Goal: Task Accomplishment & Management: Use online tool/utility

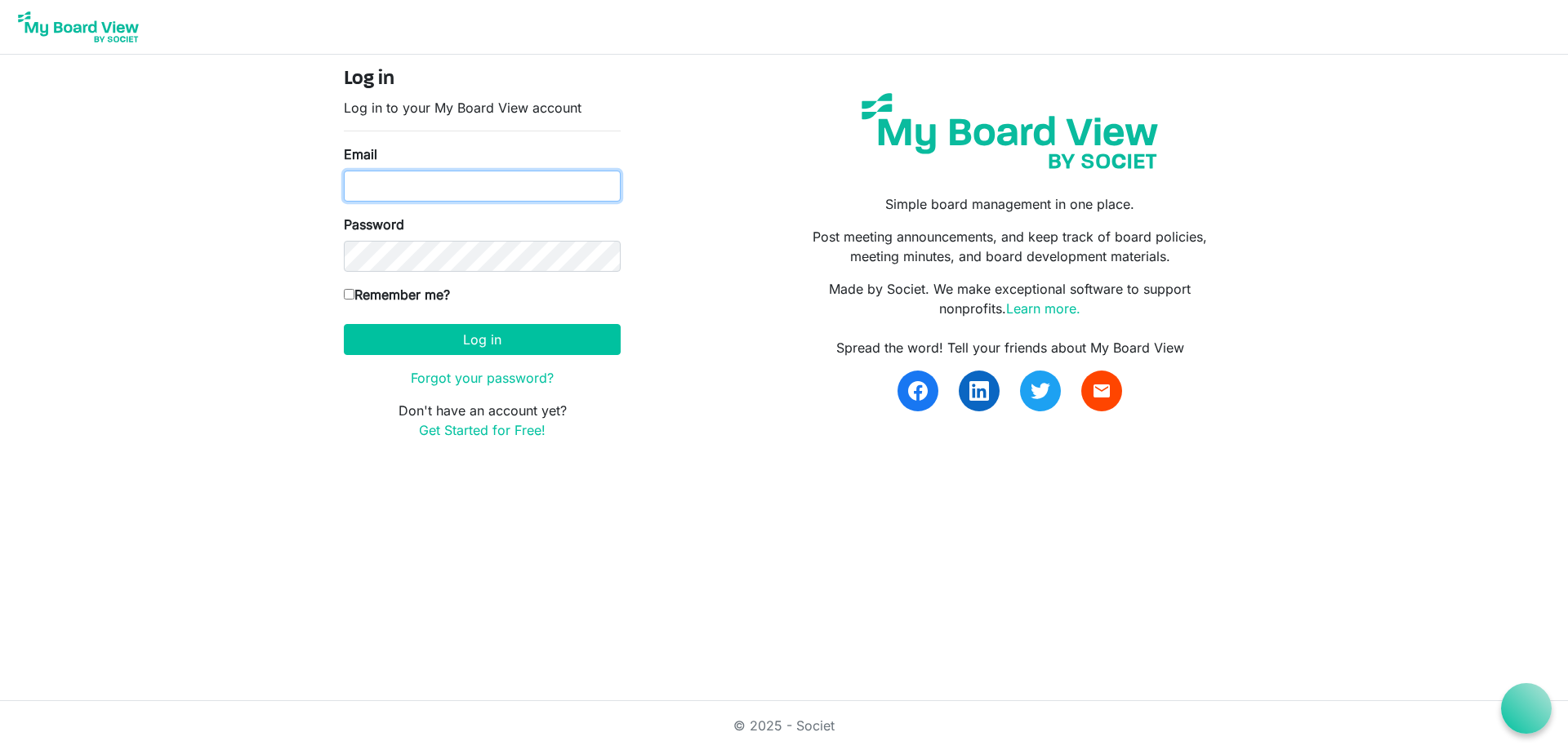
click at [464, 199] on input "Email" at bounding box center [482, 187] width 277 height 31
click at [505, 181] on input "Email" at bounding box center [482, 187] width 277 height 31
type input "lp72@bctf.ca"
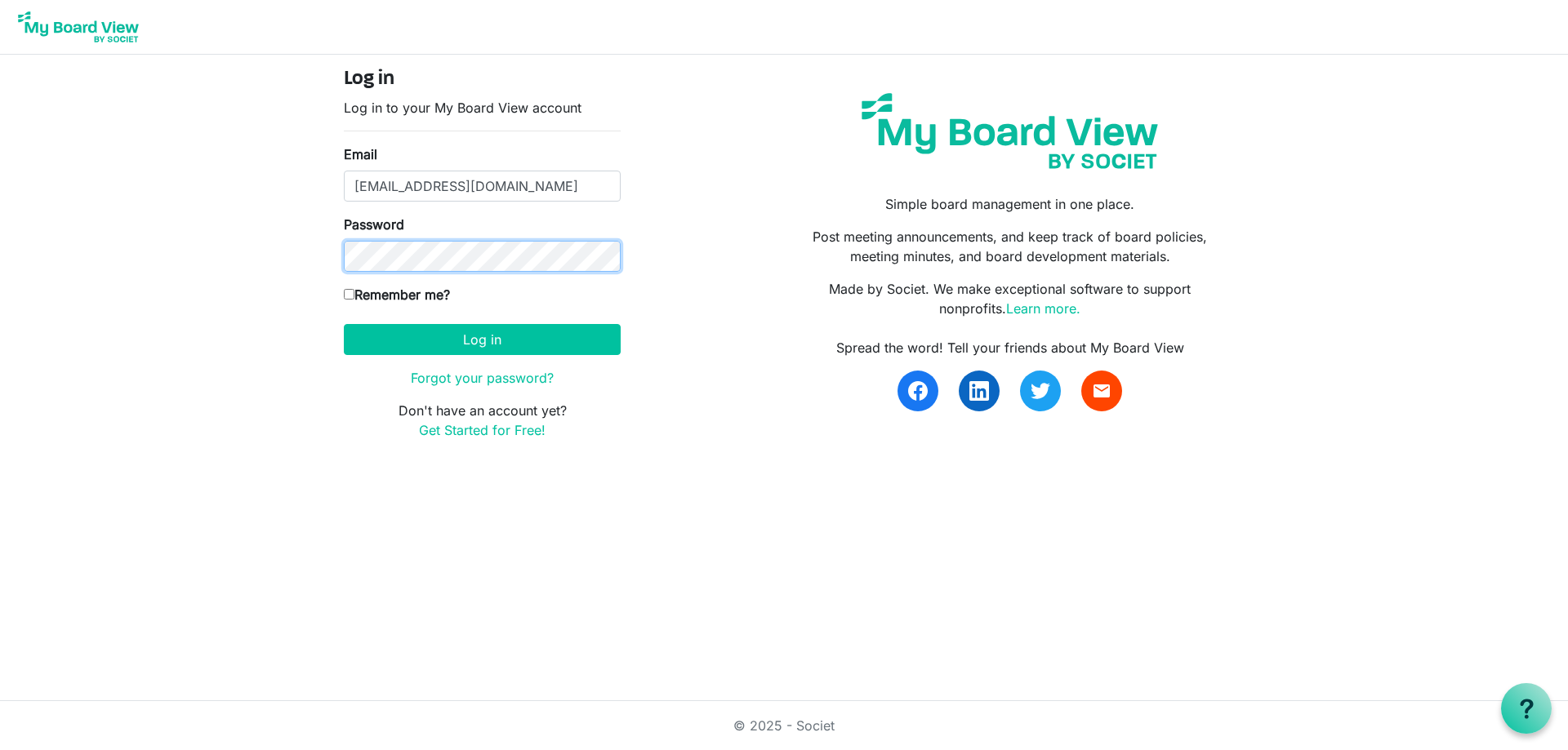
click at [344, 324] on button "Log in" at bounding box center [482, 340] width 277 height 31
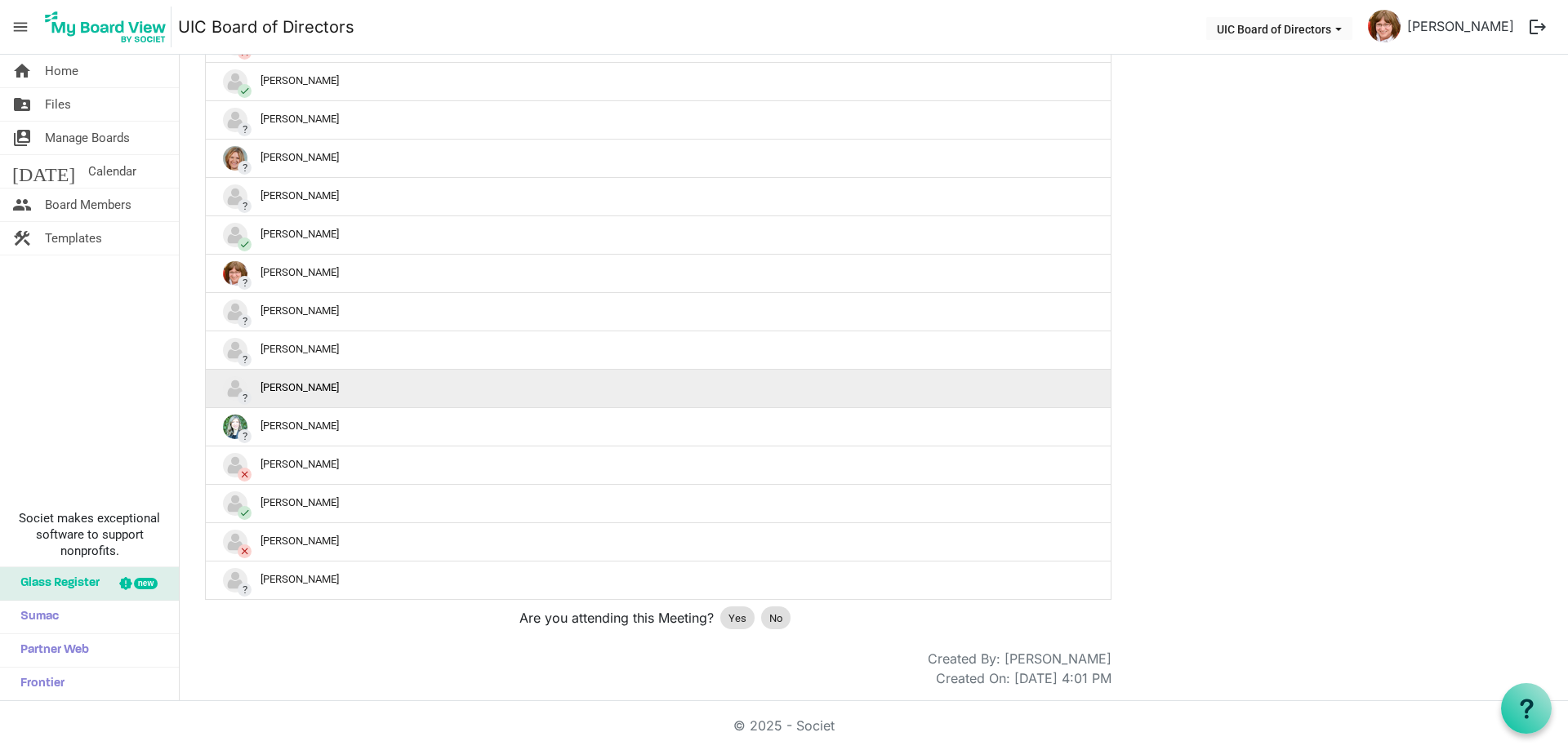
scroll to position [571, 0]
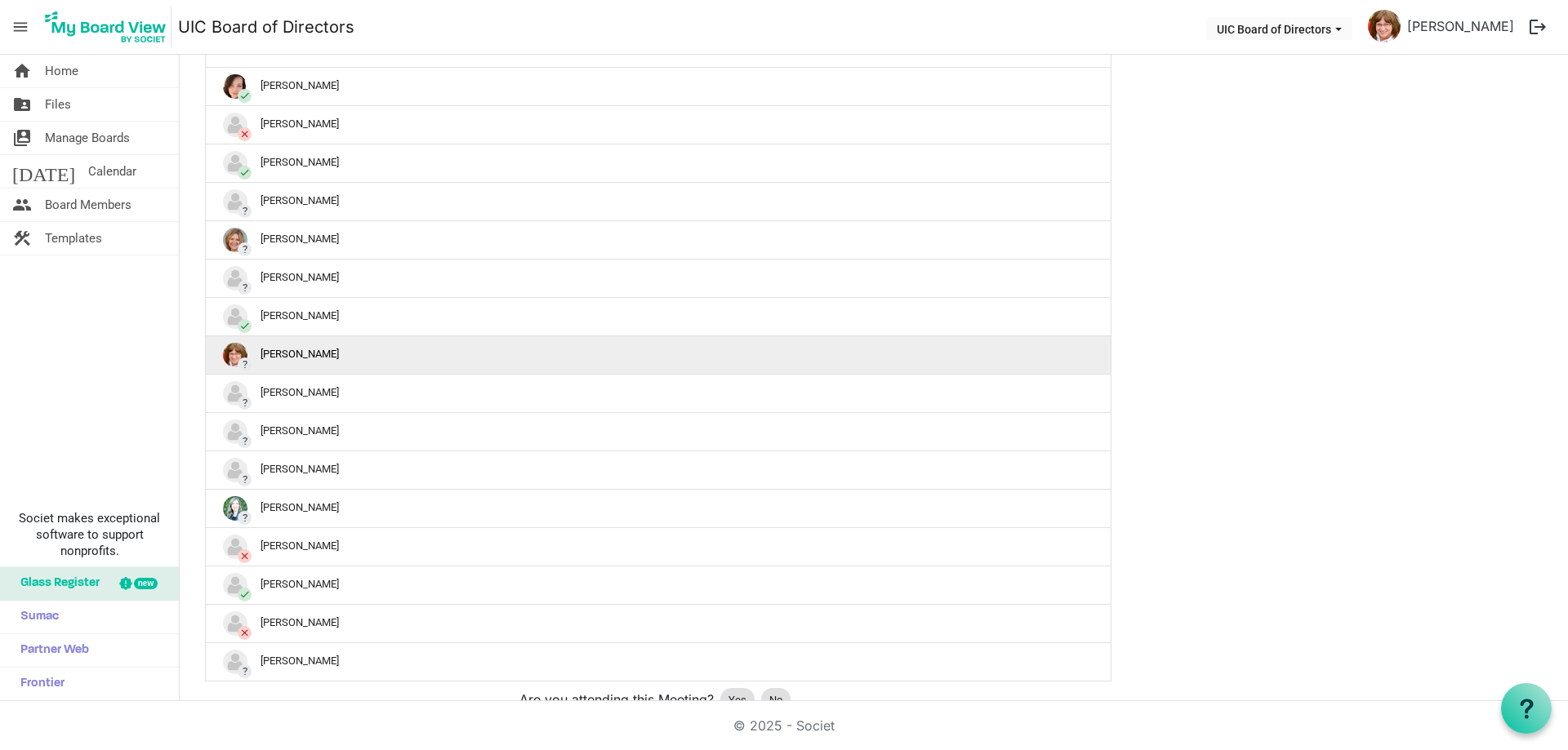
click at [249, 354] on div "? [PERSON_NAME]" at bounding box center [658, 355] width 870 height 25
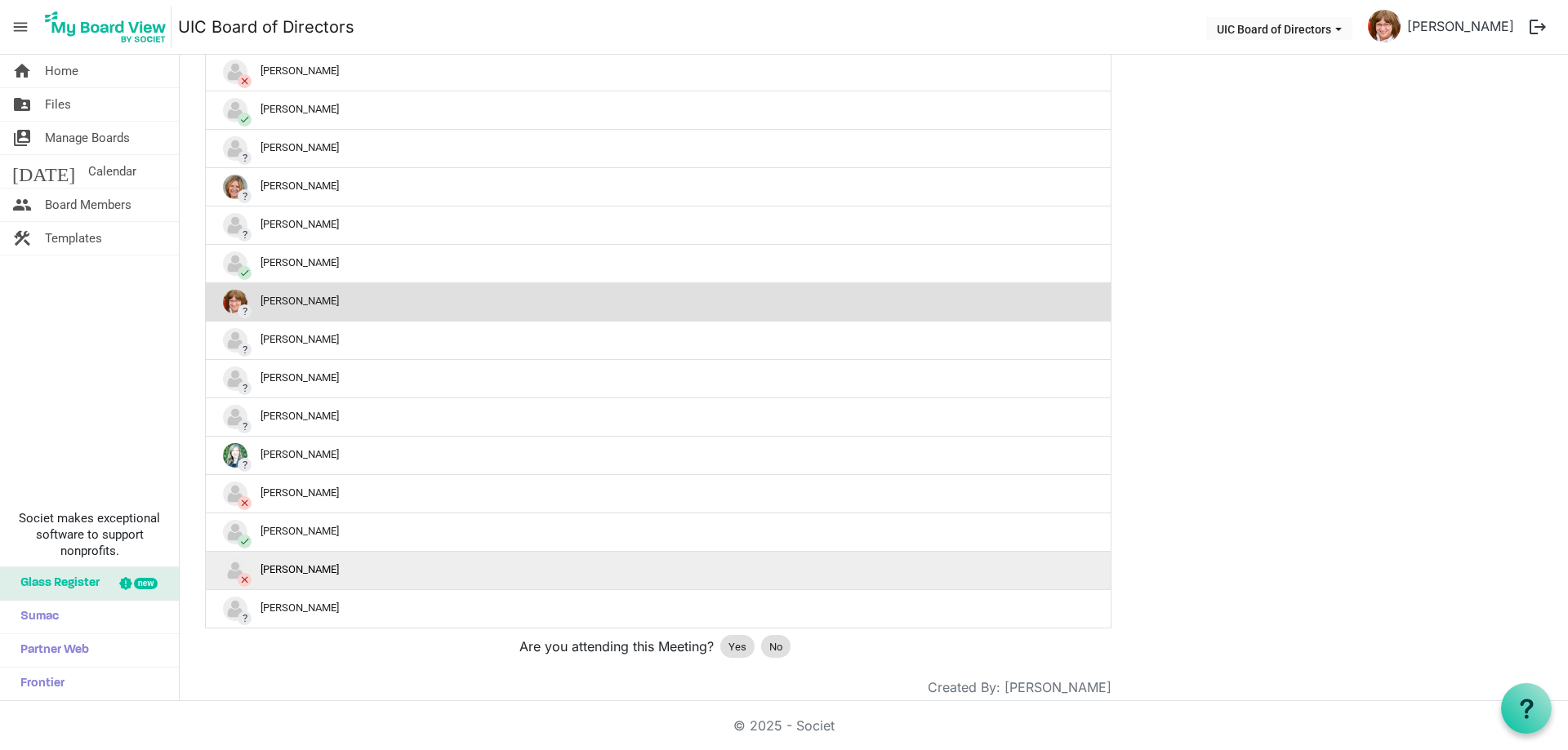
scroll to position [652, 0]
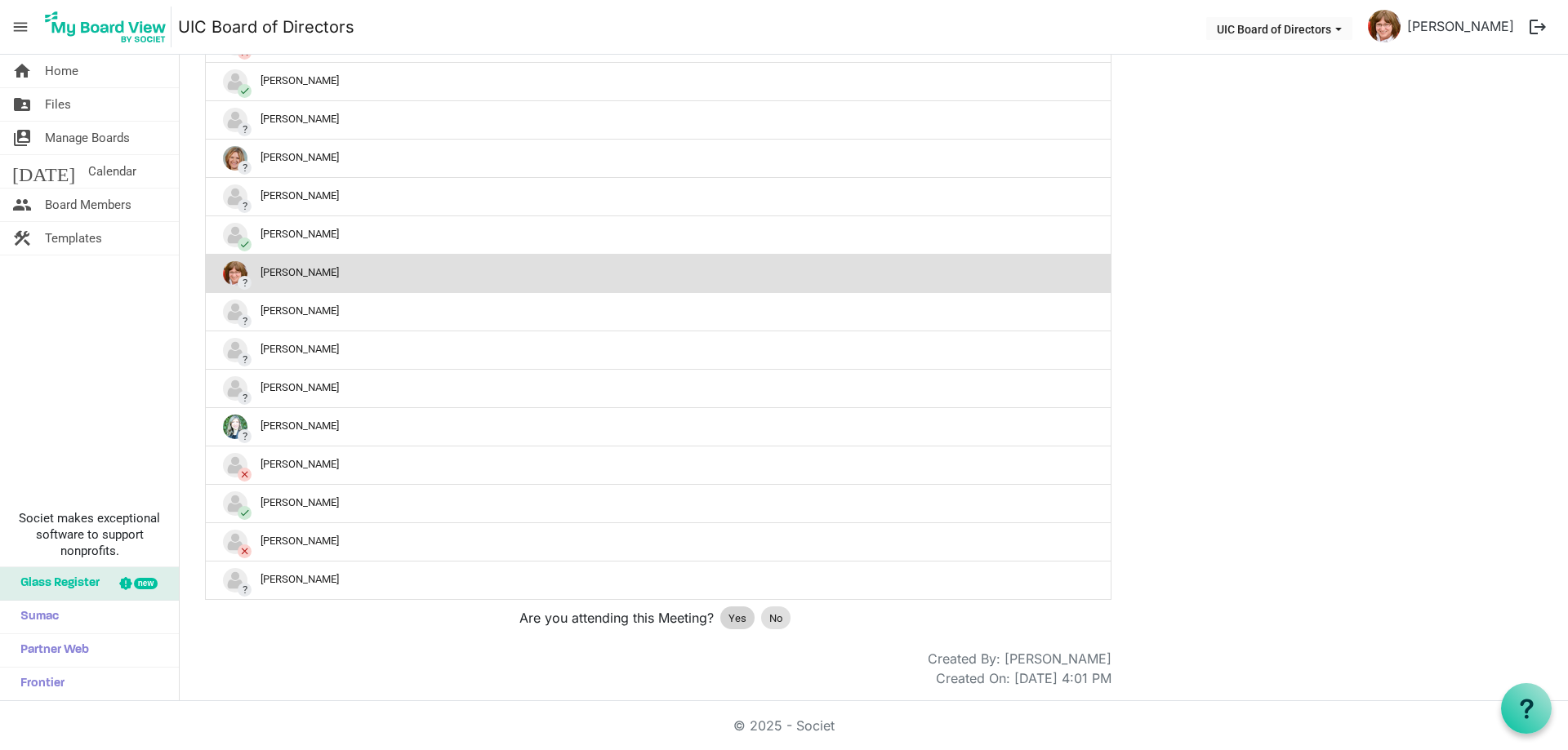
click at [734, 614] on span "Yes" at bounding box center [737, 619] width 18 height 17
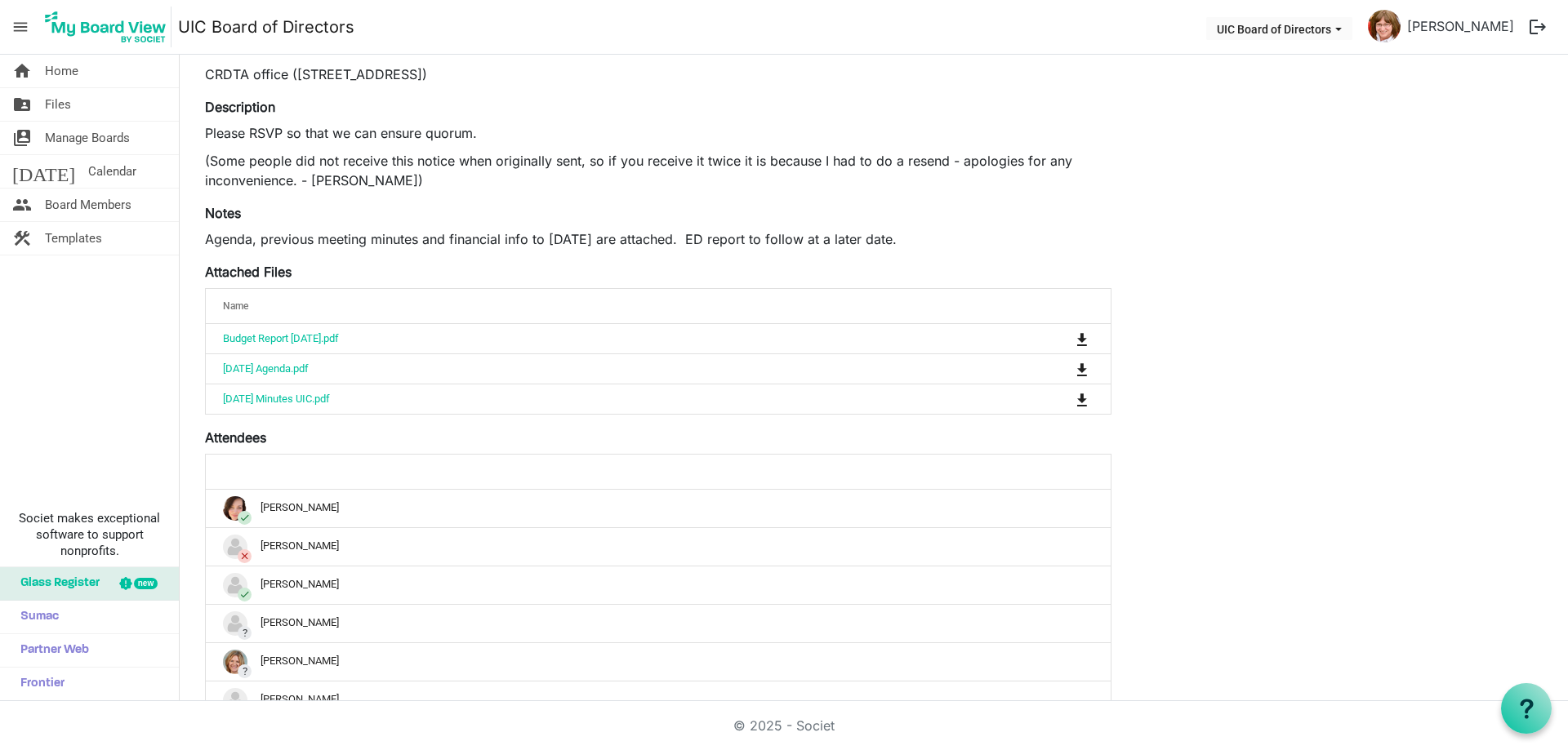
scroll to position [0, 0]
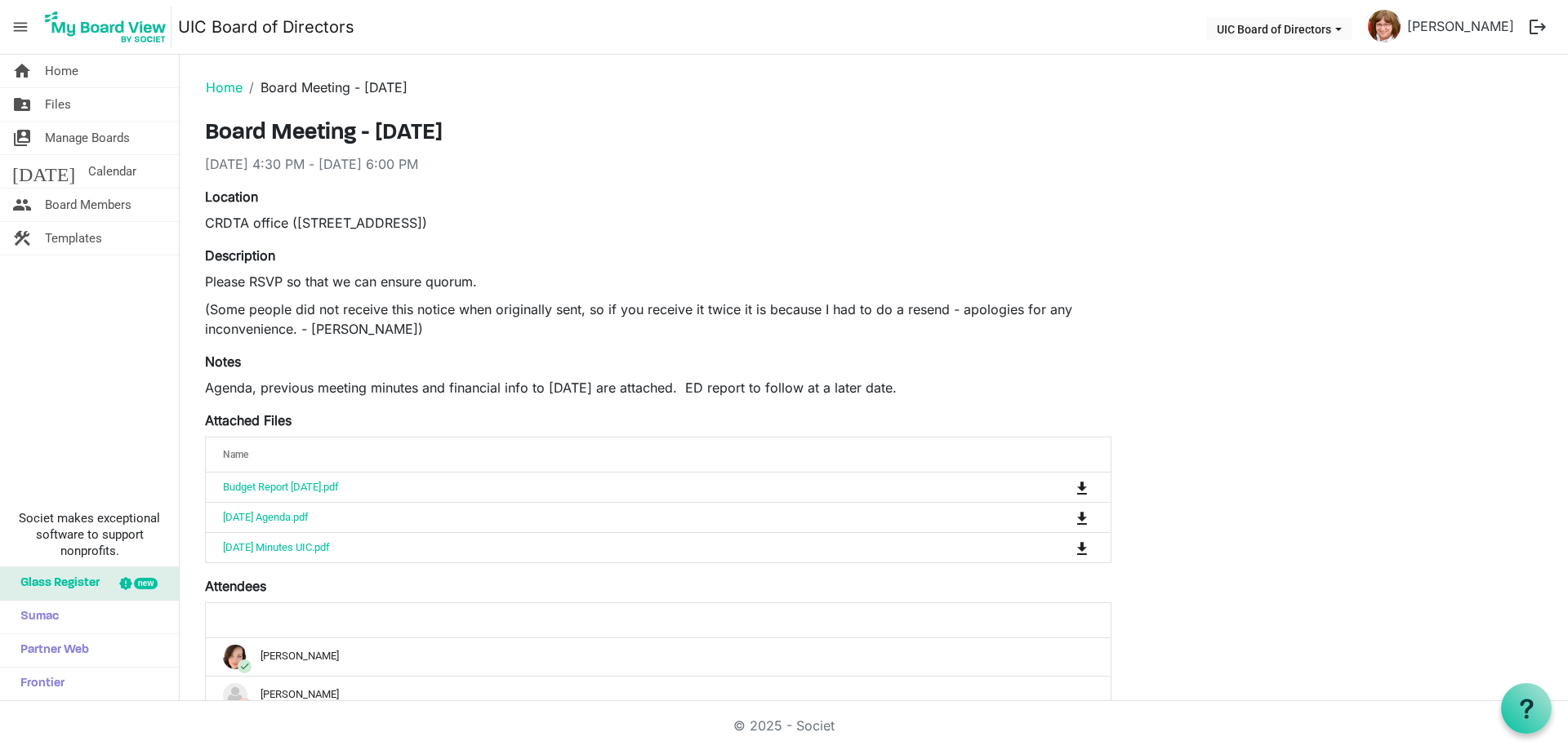
click at [1535, 27] on button "logout" at bounding box center [1538, 27] width 34 height 34
